Goal: Task Accomplishment & Management: Complete application form

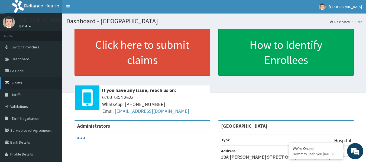
click at [23, 85] on link "Claims" at bounding box center [31, 83] width 62 height 12
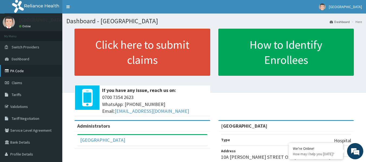
click at [23, 72] on link "PA Code" at bounding box center [31, 71] width 62 height 12
click at [32, 86] on link "Claims" at bounding box center [31, 83] width 62 height 12
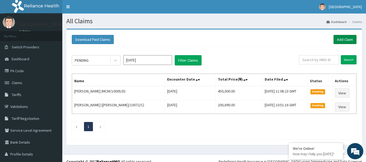
click at [343, 37] on link "Add Claim" at bounding box center [345, 39] width 23 height 9
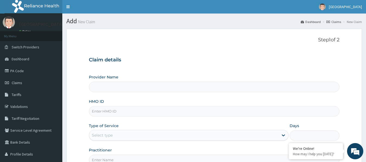
scroll to position [54, 0]
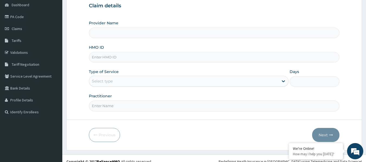
type input "[GEOGRAPHIC_DATA]"
click at [111, 79] on div "Select type" at bounding box center [102, 81] width 21 height 5
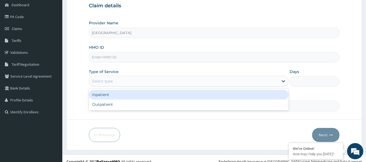
drag, startPoint x: 111, startPoint y: 98, endPoint x: 144, endPoint y: 85, distance: 35.3
click at [111, 97] on div "Inpatient" at bounding box center [189, 95] width 200 height 10
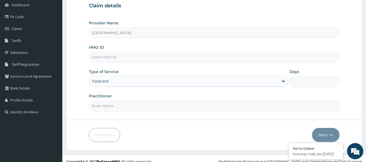
click at [300, 78] on input "Days" at bounding box center [315, 81] width 50 height 11
type input "4"
click at [96, 107] on input "Practitioner" at bounding box center [214, 106] width 251 height 11
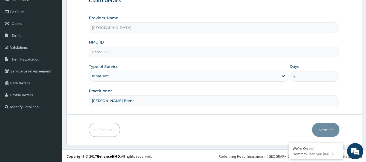
scroll to position [60, 0]
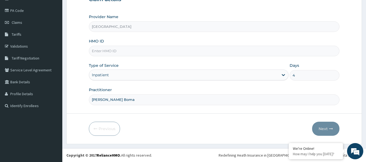
type input "Dr West Boma"
click at [131, 50] on input "HMO ID" at bounding box center [214, 51] width 251 height 11
paste input "TMT/10192/C"
type input "TMT/10192/C"
click at [326, 129] on button "Next" at bounding box center [325, 129] width 27 height 14
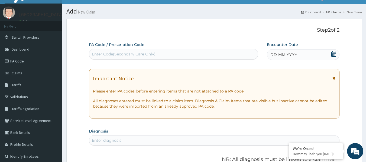
scroll to position [6, 0]
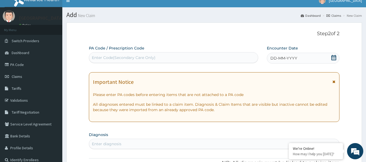
click at [124, 59] on div "Enter Code(Secondary Care Only)" at bounding box center [124, 57] width 64 height 5
paste input "PA/CE1FFB"
type input "PA/CE1FFB"
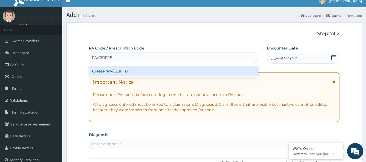
click at [138, 71] on div "Create "PA/CE1FFB"" at bounding box center [174, 71] width 170 height 10
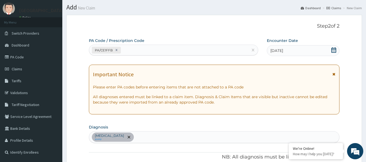
scroll to position [9, 0]
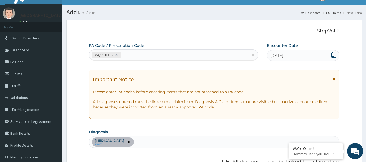
click at [140, 57] on div "PA/CE1FFB" at bounding box center [168, 55] width 159 height 9
paste input "PA/83DE1D"
type input "PA/83DE1D"
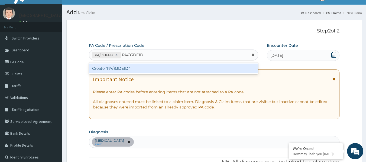
click at [139, 70] on div "Create "PA/83DE1D"" at bounding box center [174, 69] width 170 height 10
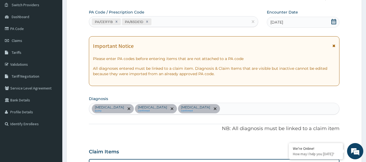
scroll to position [11, 0]
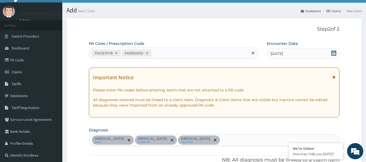
click at [170, 50] on div "PA/CE1FFB PA/83DE1D" at bounding box center [168, 53] width 159 height 9
paste input "PA/E350E4"
type input "PA/E350E4"
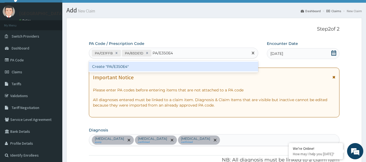
click at [168, 67] on div "Create "PA/E350E4"" at bounding box center [174, 67] width 170 height 10
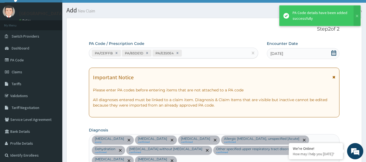
scroll to position [531, 0]
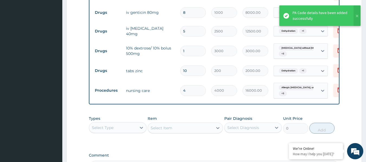
drag, startPoint x: 189, startPoint y: 80, endPoint x: 171, endPoint y: 78, distance: 17.5
click at [171, 80] on tr "Procedures nursing care 4 4000 16000.00 Allergic gastritis, unspecifie... + 3 D…" at bounding box center [225, 90] width 266 height 21
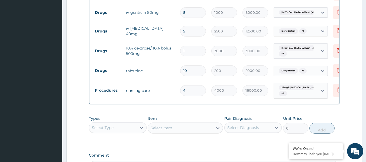
type input "2"
type input "8000.00"
type input "2"
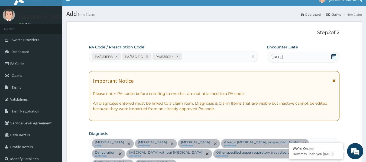
scroll to position [0, 0]
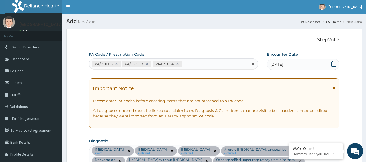
click at [201, 65] on div "PA/CE1FFB PA/83DE1D PA/E350E4" at bounding box center [168, 64] width 159 height 9
paste input "PA/81B0BD"
type input "PA/81B0BD"
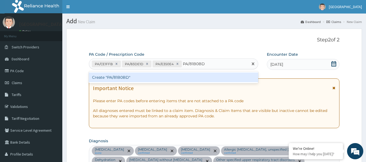
click at [173, 77] on div "Create "PA/81B0BD"" at bounding box center [174, 78] width 170 height 10
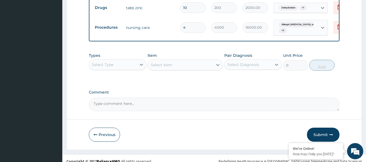
scroll to position [594, 0]
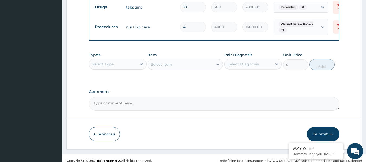
click at [322, 128] on button "Submit" at bounding box center [323, 134] width 33 height 14
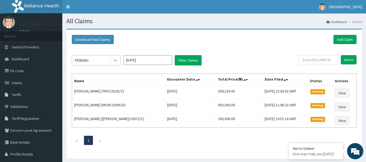
click at [116, 61] on icon at bounding box center [115, 61] width 3 height 2
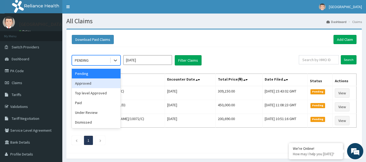
click at [105, 86] on div "Approved" at bounding box center [96, 84] width 49 height 10
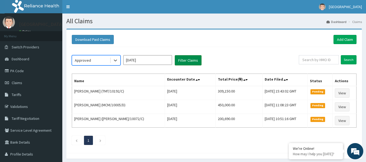
click at [190, 59] on button "Filter Claims" at bounding box center [188, 60] width 27 height 10
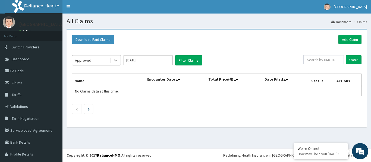
click at [117, 62] on icon at bounding box center [115, 60] width 5 height 5
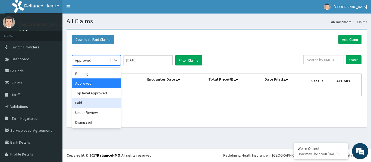
drag, startPoint x: 108, startPoint y: 101, endPoint x: 149, endPoint y: 63, distance: 55.6
click at [108, 101] on div "Paid" at bounding box center [96, 103] width 49 height 10
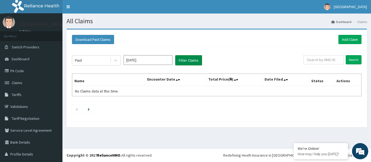
click at [184, 59] on button "Filter Claims" at bounding box center [188, 60] width 27 height 10
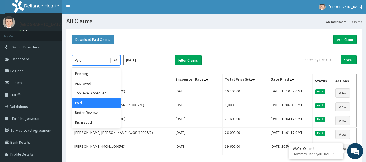
click at [114, 59] on icon at bounding box center [115, 60] width 5 height 5
click at [108, 71] on div "Pending" at bounding box center [96, 74] width 49 height 10
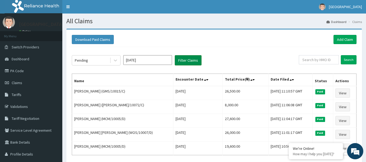
click at [180, 60] on button "Filter Claims" at bounding box center [188, 60] width 27 height 10
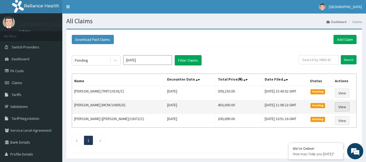
click at [343, 108] on link "View" at bounding box center [342, 107] width 15 height 9
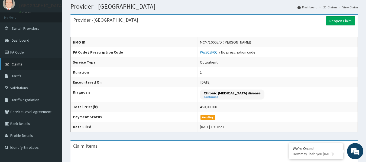
click at [29, 64] on link "Claims" at bounding box center [31, 64] width 62 height 12
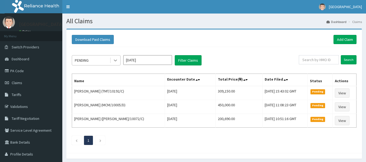
click at [114, 61] on icon at bounding box center [115, 60] width 5 height 5
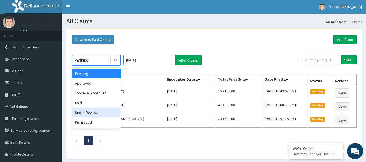
click at [109, 115] on div "Under Review" at bounding box center [96, 113] width 49 height 10
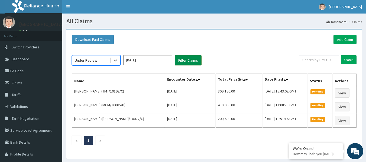
click at [184, 62] on button "Filter Claims" at bounding box center [188, 60] width 27 height 10
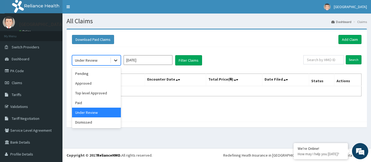
click at [116, 59] on icon at bounding box center [115, 60] width 5 height 5
click at [100, 96] on div "Top level Approved" at bounding box center [96, 93] width 49 height 10
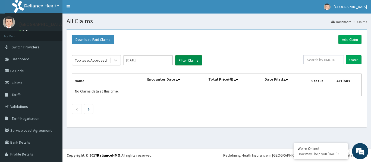
click at [185, 62] on button "Filter Claims" at bounding box center [188, 60] width 27 height 10
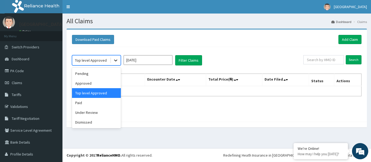
click at [116, 62] on icon at bounding box center [115, 60] width 5 height 5
drag, startPoint x: 107, startPoint y: 84, endPoint x: 155, endPoint y: 59, distance: 53.1
click at [108, 82] on div "Approved" at bounding box center [96, 84] width 49 height 10
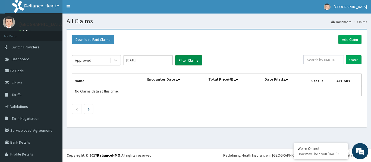
click at [185, 62] on button "Filter Claims" at bounding box center [188, 60] width 27 height 10
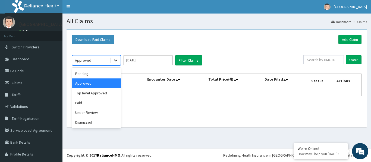
click at [119, 57] on div at bounding box center [116, 61] width 10 height 10
click at [111, 76] on div "Pending" at bounding box center [96, 74] width 49 height 10
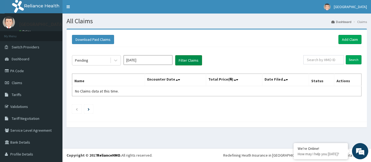
click at [189, 60] on button "Filter Claims" at bounding box center [188, 60] width 27 height 10
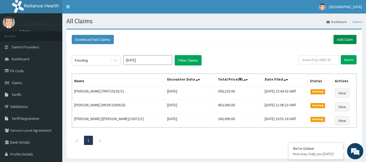
click at [346, 39] on link "Add Claim" at bounding box center [345, 39] width 23 height 9
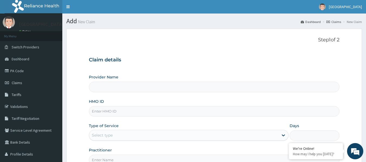
type input "[GEOGRAPHIC_DATA]"
click at [110, 117] on div "Provider Name [GEOGRAPHIC_DATA] HMO ID Type of Service Select type Days Practit…" at bounding box center [214, 120] width 251 height 91
click at [108, 115] on input "HMO ID" at bounding box center [214, 111] width 251 height 11
paste input "MCM/10005/D"
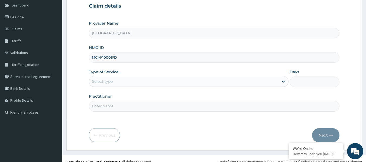
scroll to position [54, 0]
type input "MCM/10005/D"
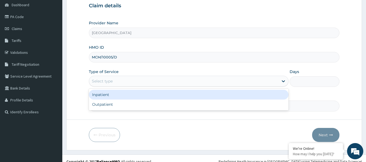
click at [122, 80] on div "Select type" at bounding box center [184, 81] width 190 height 9
click at [115, 97] on div "Inpatient" at bounding box center [189, 95] width 200 height 10
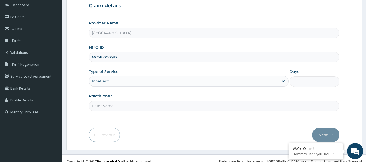
click at [113, 103] on input "Practitioner" at bounding box center [214, 106] width 251 height 11
type input "[PERSON_NAME] Boma"
click at [302, 81] on input "Days" at bounding box center [315, 81] width 50 height 11
type input "5"
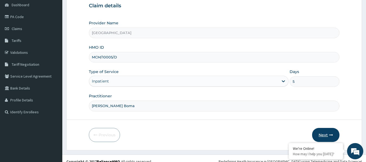
click at [323, 132] on button "Next" at bounding box center [325, 135] width 27 height 14
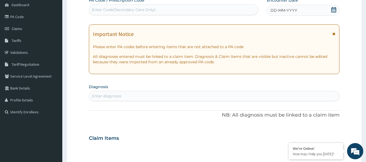
click at [152, 8] on div "Enter Code(Secondary Care Only)" at bounding box center [124, 9] width 64 height 5
paste input "PA/CAD6F5"
type input "PA/CAD6F5"
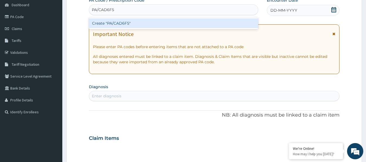
click at [151, 21] on div "Create "PA/CAD6F5"" at bounding box center [174, 23] width 170 height 10
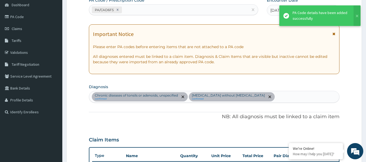
scroll to position [478, 0]
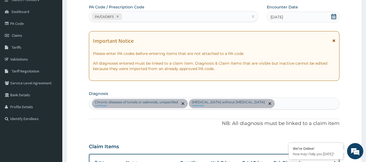
scroll to position [0, 0]
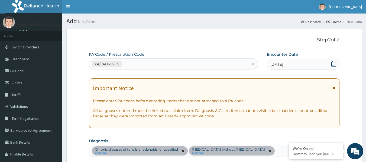
click at [143, 62] on div "PA/CAD6F5" at bounding box center [168, 64] width 159 height 9
paste input "PA/4B26A8"
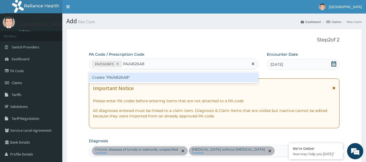
type input "PA/4B26A8"
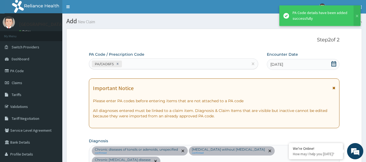
scroll to position [497, 0]
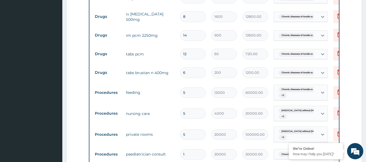
scroll to position [461, 0]
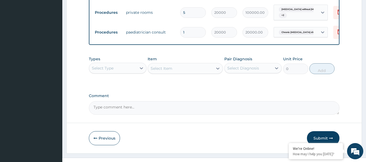
scroll to position [560, 0]
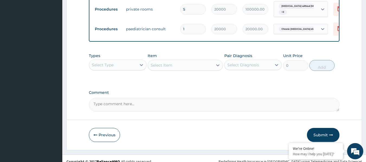
click at [322, 129] on button "Submit" at bounding box center [323, 135] width 33 height 14
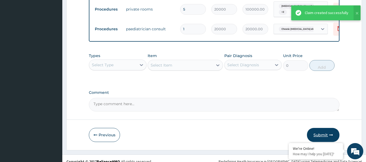
click at [322, 128] on button "Submit" at bounding box center [323, 135] width 33 height 14
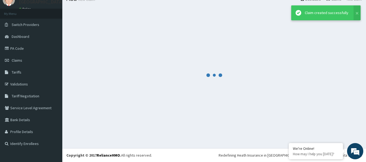
scroll to position [23, 0]
